Goal: Check status: Check status

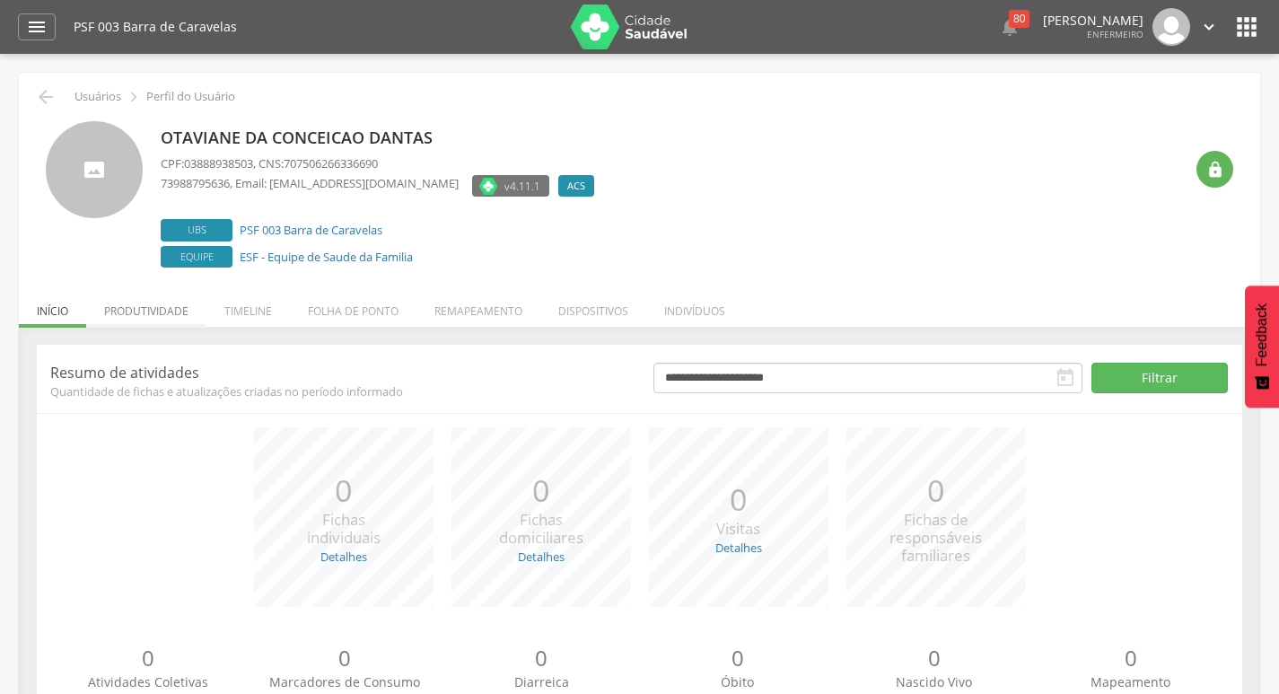
click at [144, 315] on li "Produtividade" at bounding box center [146, 306] width 120 height 42
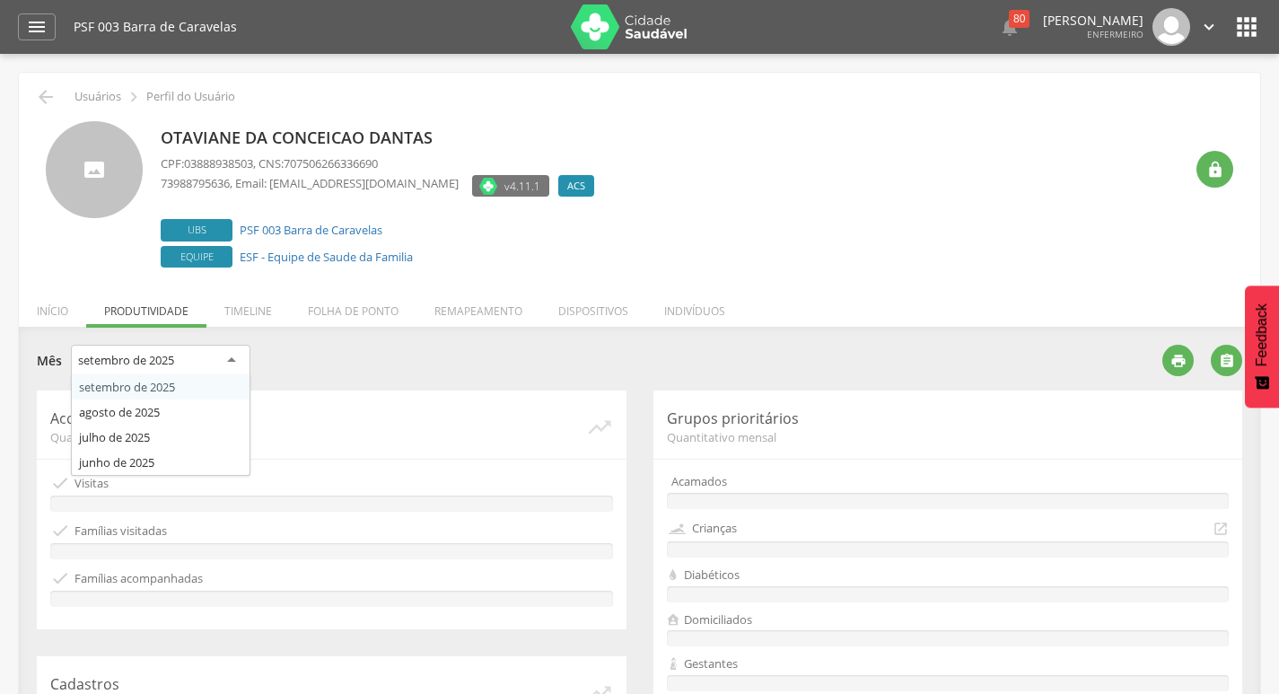
click at [145, 366] on div "setembro de 2025" at bounding box center [126, 360] width 96 height 16
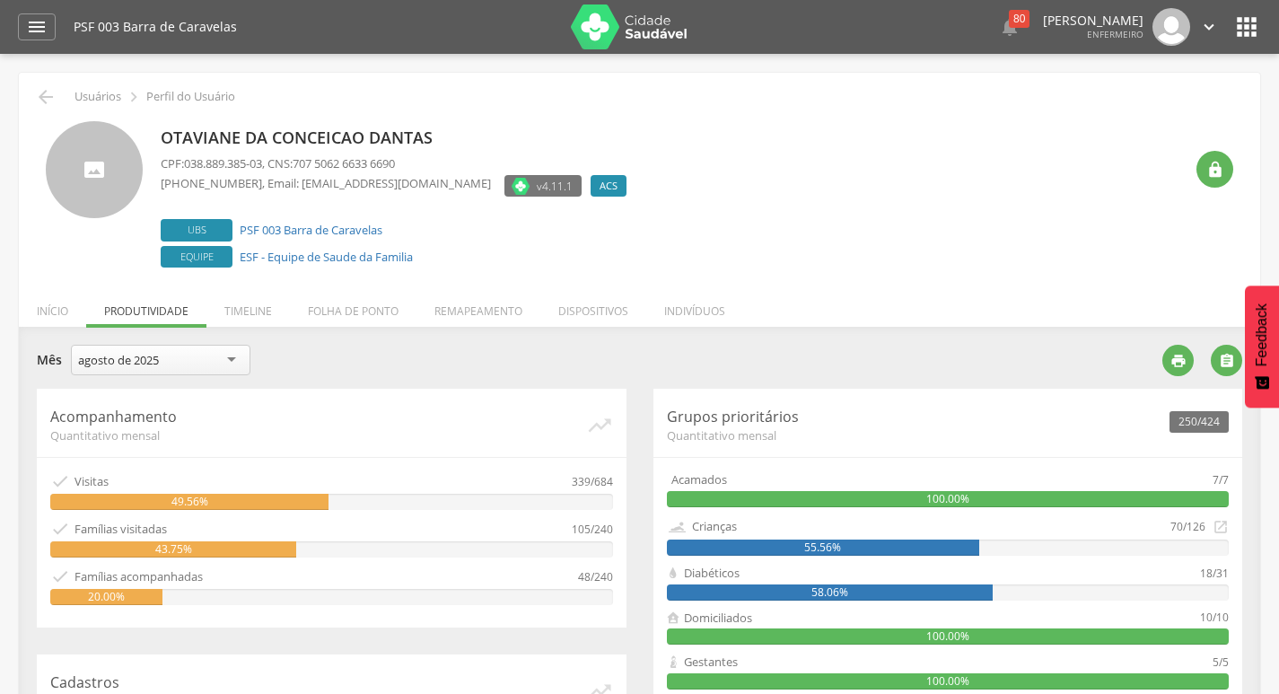
scroll to position [90, 0]
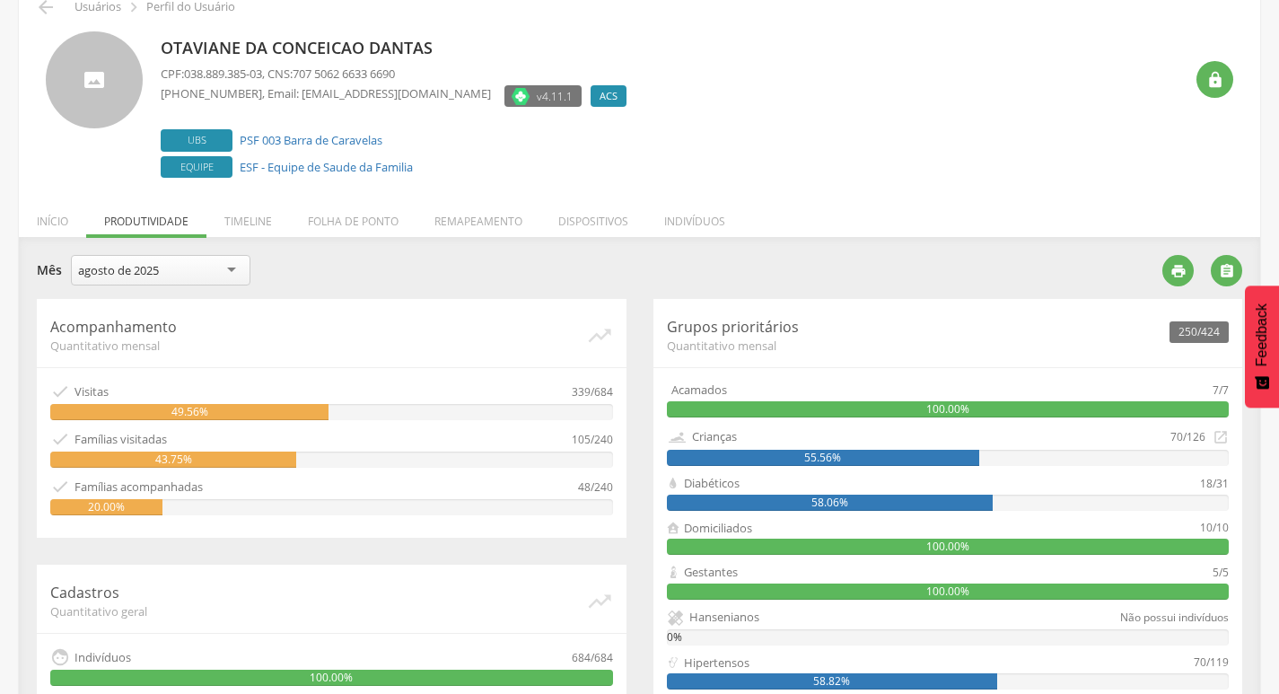
click at [170, 281] on div "agosto de 2025" at bounding box center [161, 270] width 180 height 31
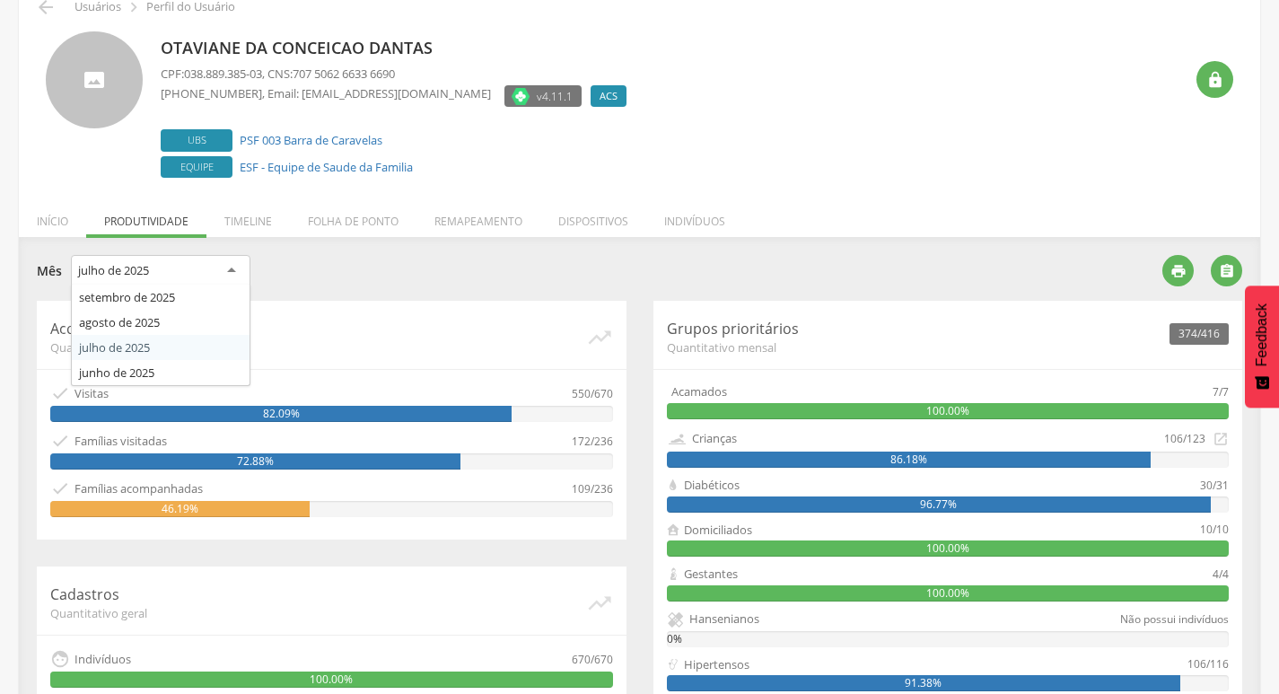
click at [158, 270] on div "julho de 2025" at bounding box center [161, 271] width 180 height 32
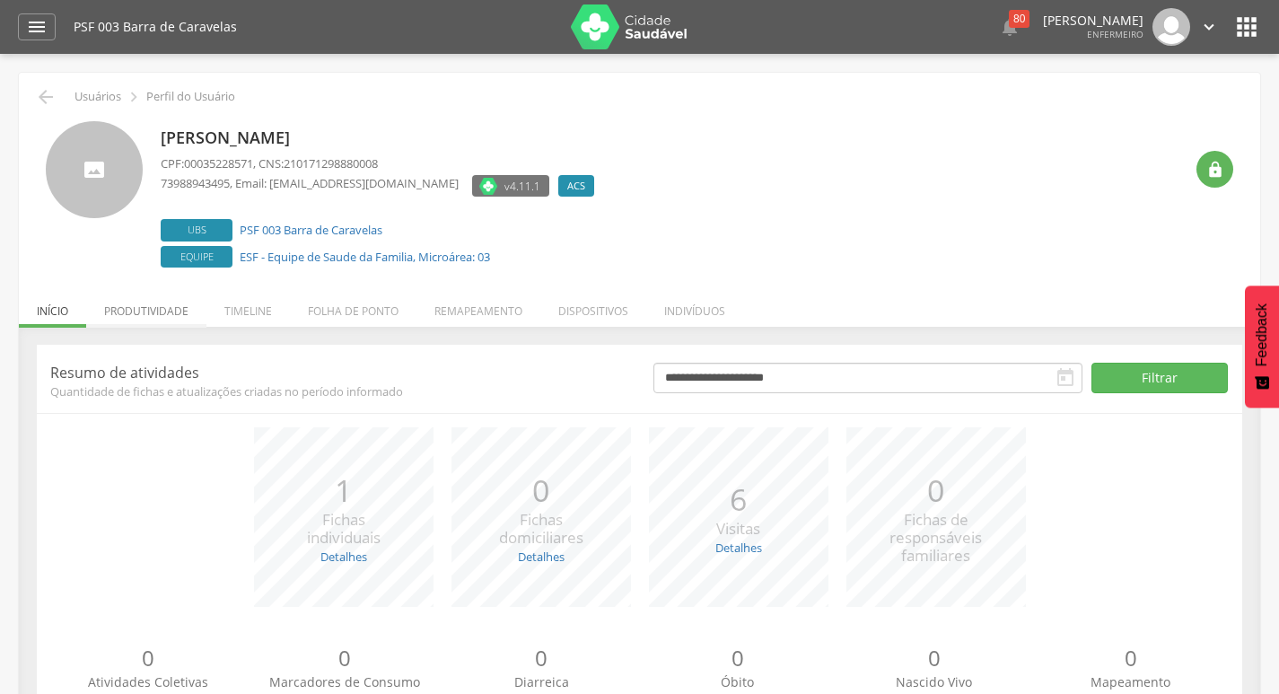
click at [137, 310] on li "Produtividade" at bounding box center [146, 306] width 120 height 42
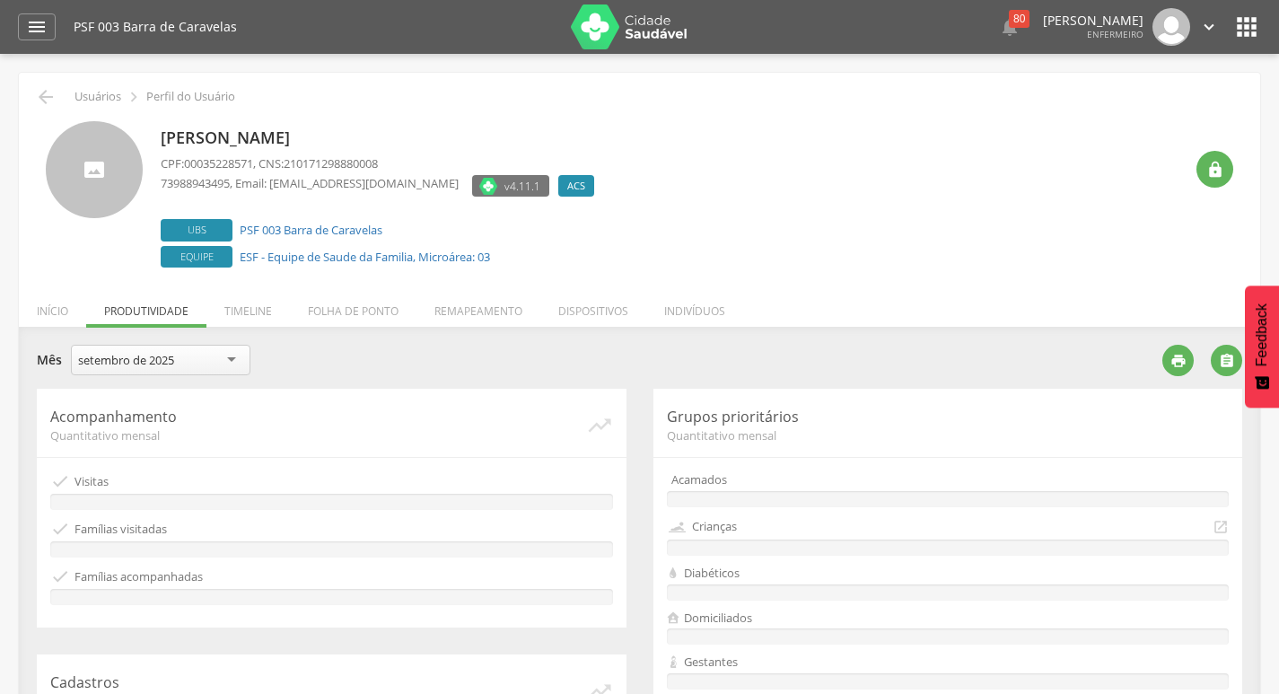
click at [125, 364] on div "setembro de 2025" at bounding box center [126, 360] width 96 height 16
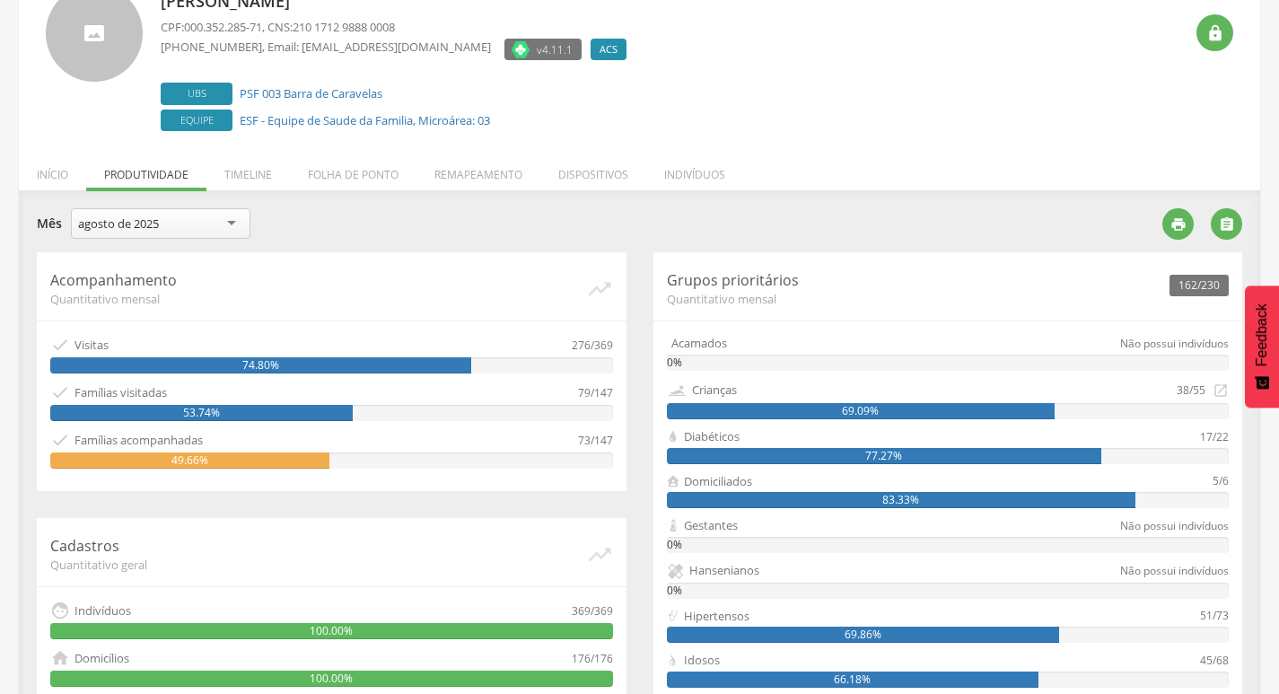
scroll to position [180, 0]
